Goal: Task Accomplishment & Management: Use online tool/utility

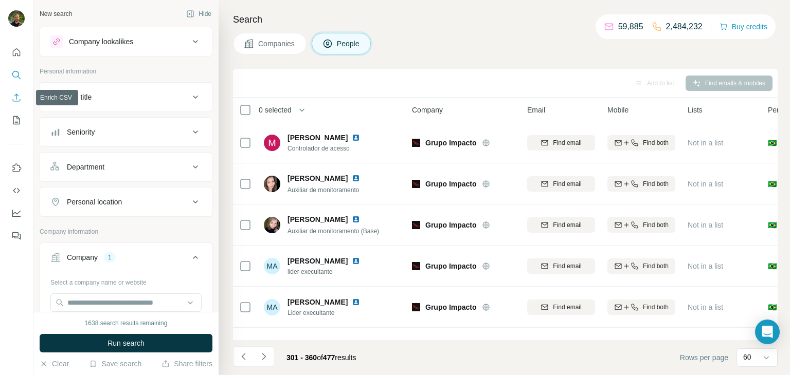
scroll to position [2250, 0]
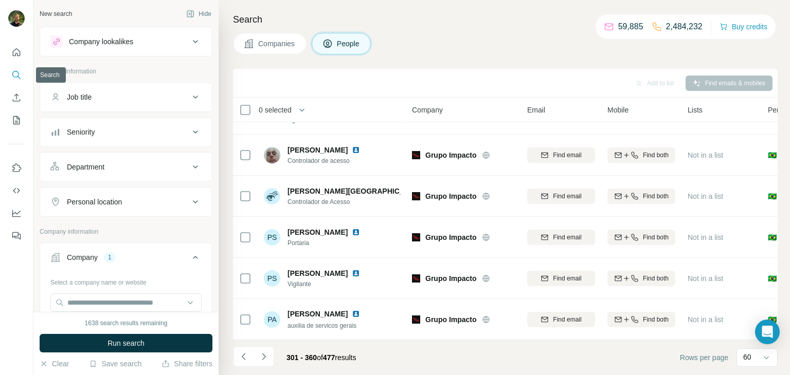
click at [14, 81] on button "Search" at bounding box center [16, 75] width 16 height 19
click at [251, 44] on icon at bounding box center [248, 43] width 9 height 9
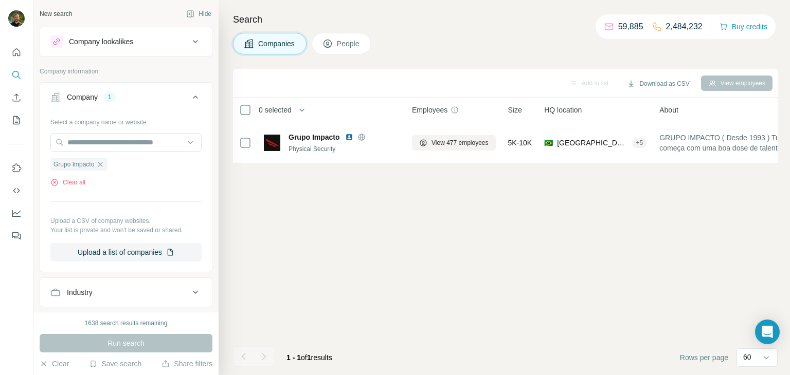
scroll to position [0, 0]
click at [104, 165] on icon "button" at bounding box center [100, 164] width 8 height 8
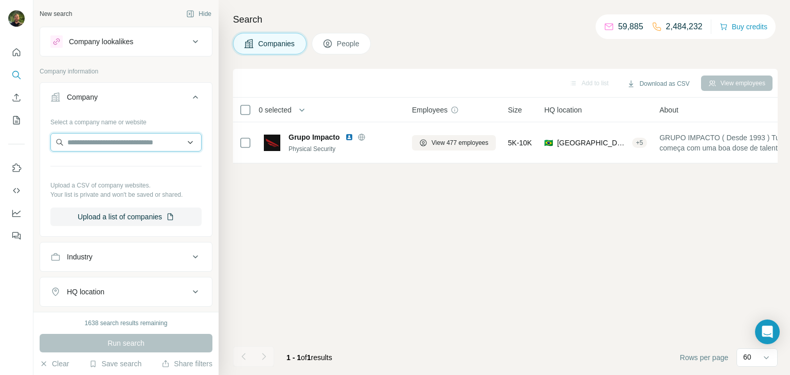
click at [94, 144] on input "text" at bounding box center [125, 142] width 151 height 19
type input "**********"
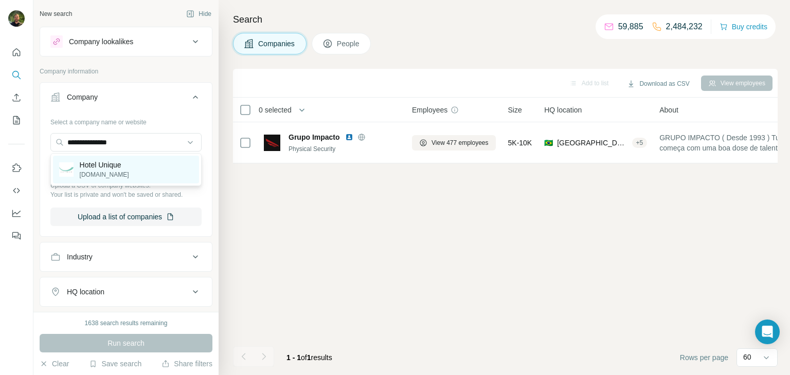
click at [105, 173] on p "[DOMAIN_NAME]" at bounding box center [104, 174] width 49 height 9
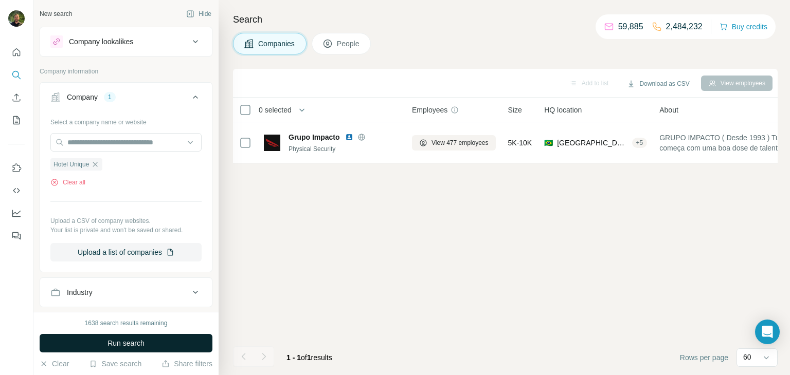
click at [126, 344] on span "Run search" at bounding box center [125, 343] width 37 height 10
